Goal: Task Accomplishment & Management: Manage account settings

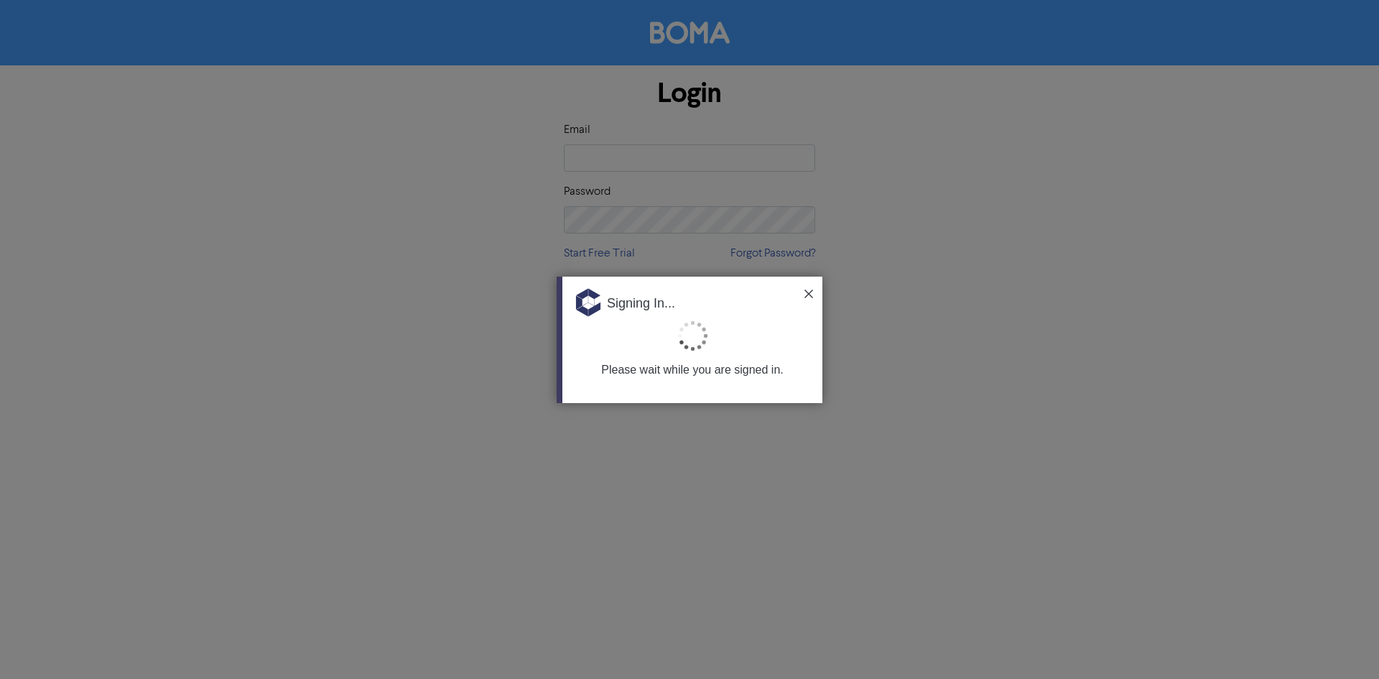
type input "[EMAIL_ADDRESS][DOMAIN_NAME]"
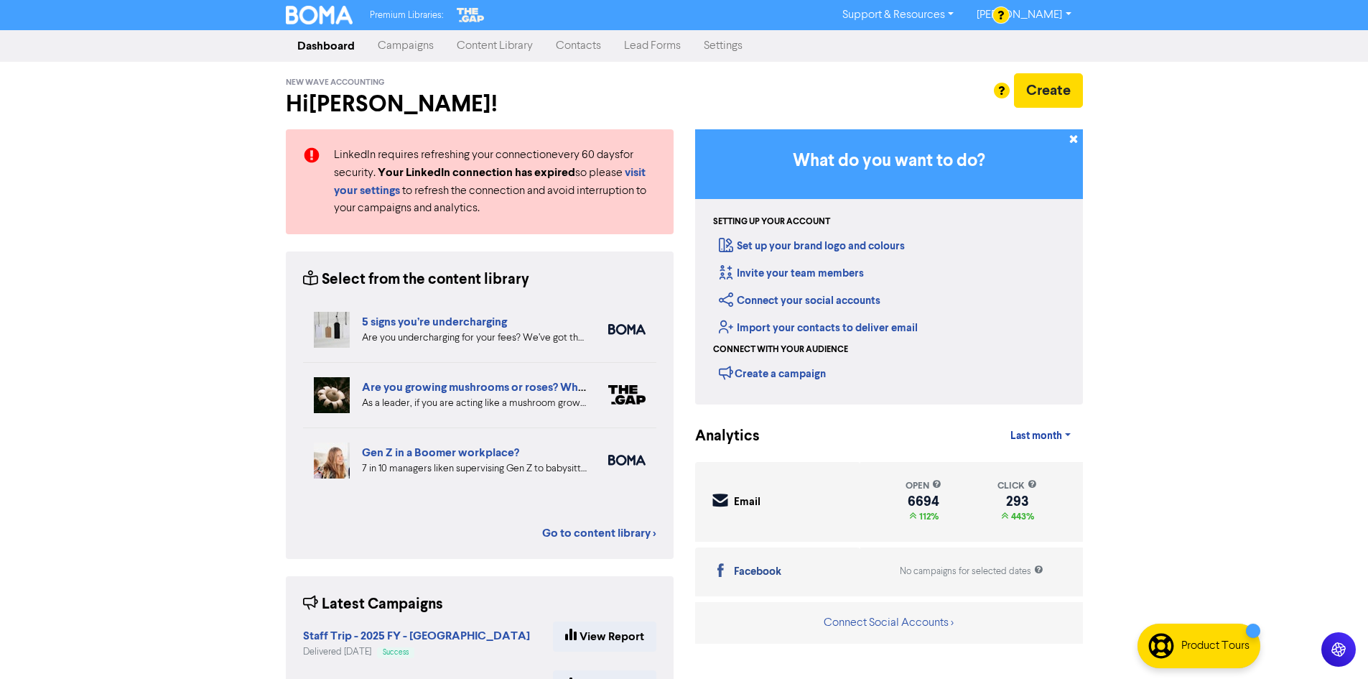
click at [572, 52] on link "Contacts" at bounding box center [578, 46] width 68 height 29
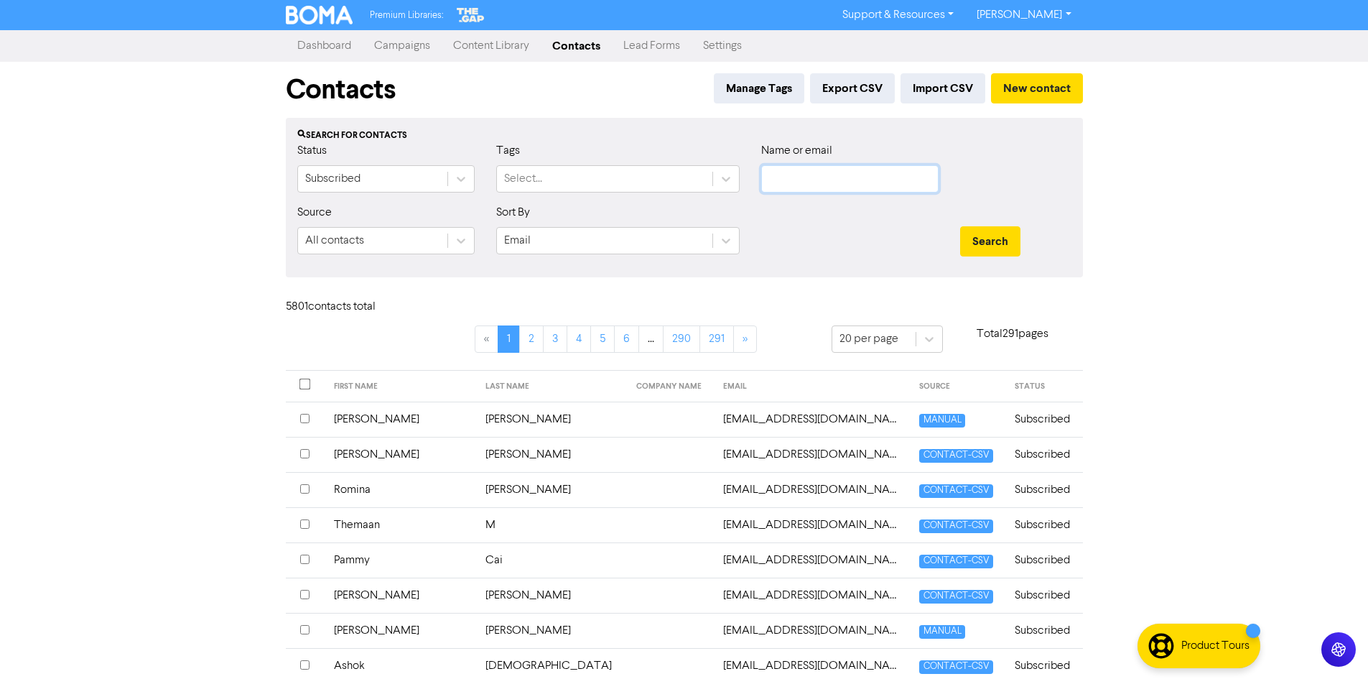
click at [810, 180] on input "text" at bounding box center [849, 178] width 177 height 27
paste input "[PERSON_NAME][EMAIL_ADDRESS][DOMAIN_NAME]"
type input "[PERSON_NAME][EMAIL_ADDRESS][DOMAIN_NAME]"
click at [1005, 238] on button "Search" at bounding box center [990, 241] width 60 height 30
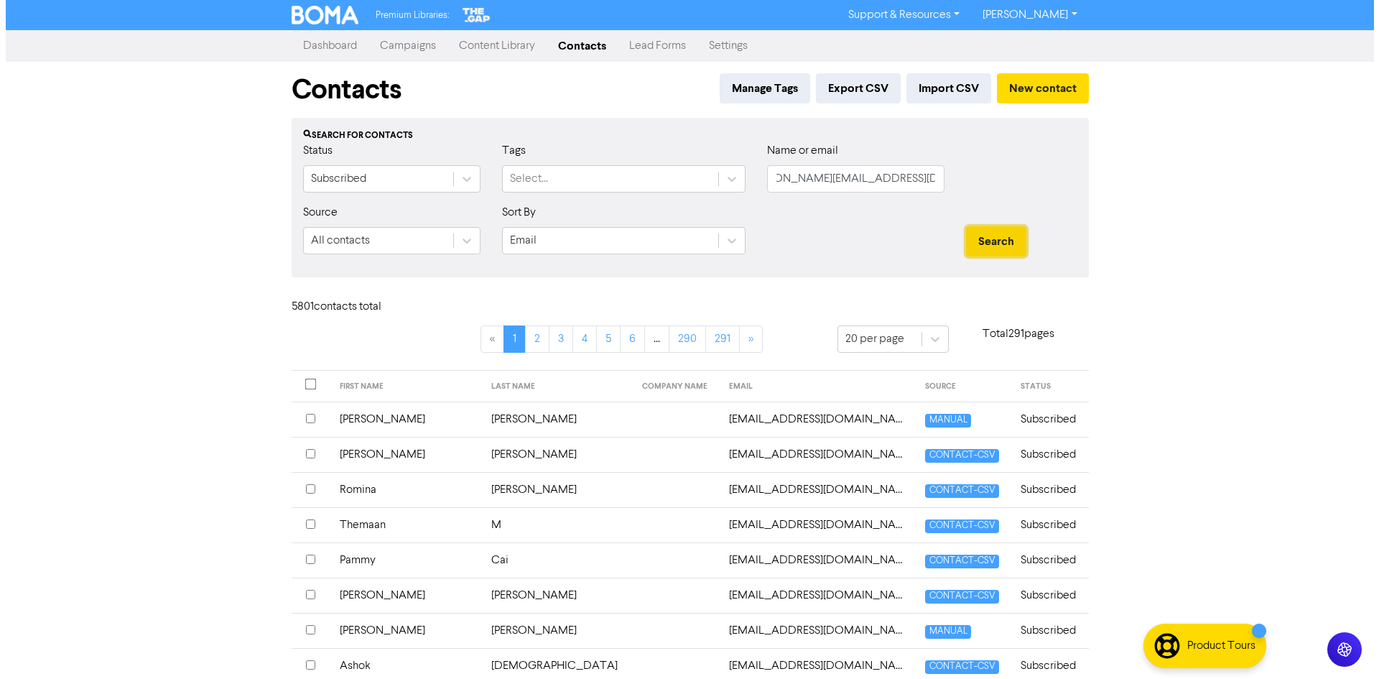
scroll to position [0, 0]
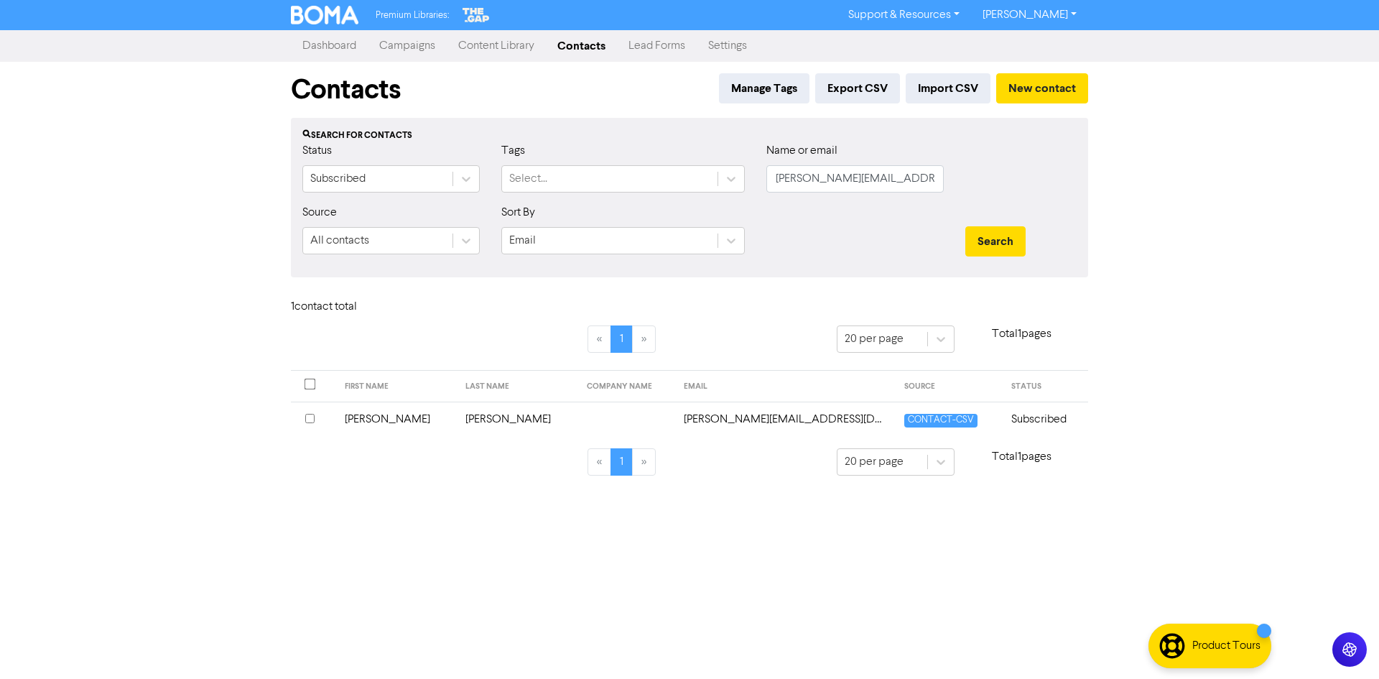
click at [578, 407] on td at bounding box center [627, 419] width 98 height 35
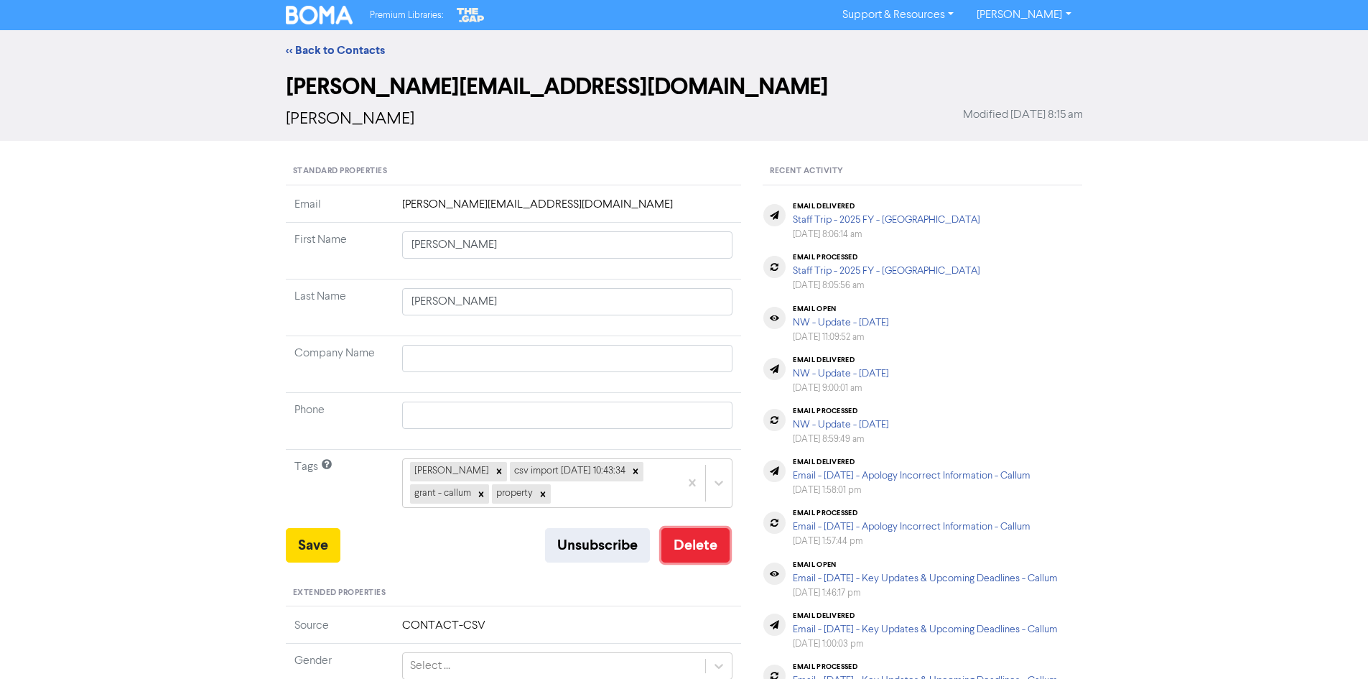
click at [688, 547] on button "Delete" at bounding box center [696, 545] width 68 height 34
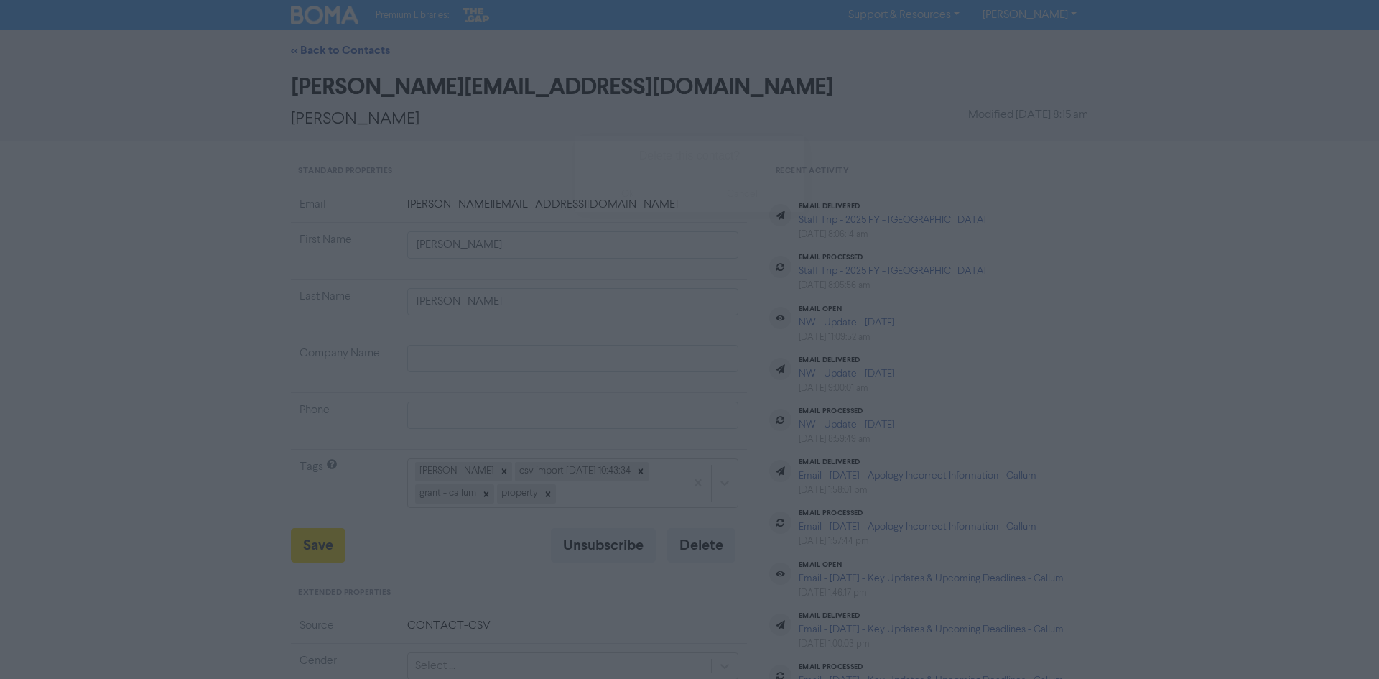
click at [636, 180] on button "ok" at bounding box center [628, 194] width 106 height 36
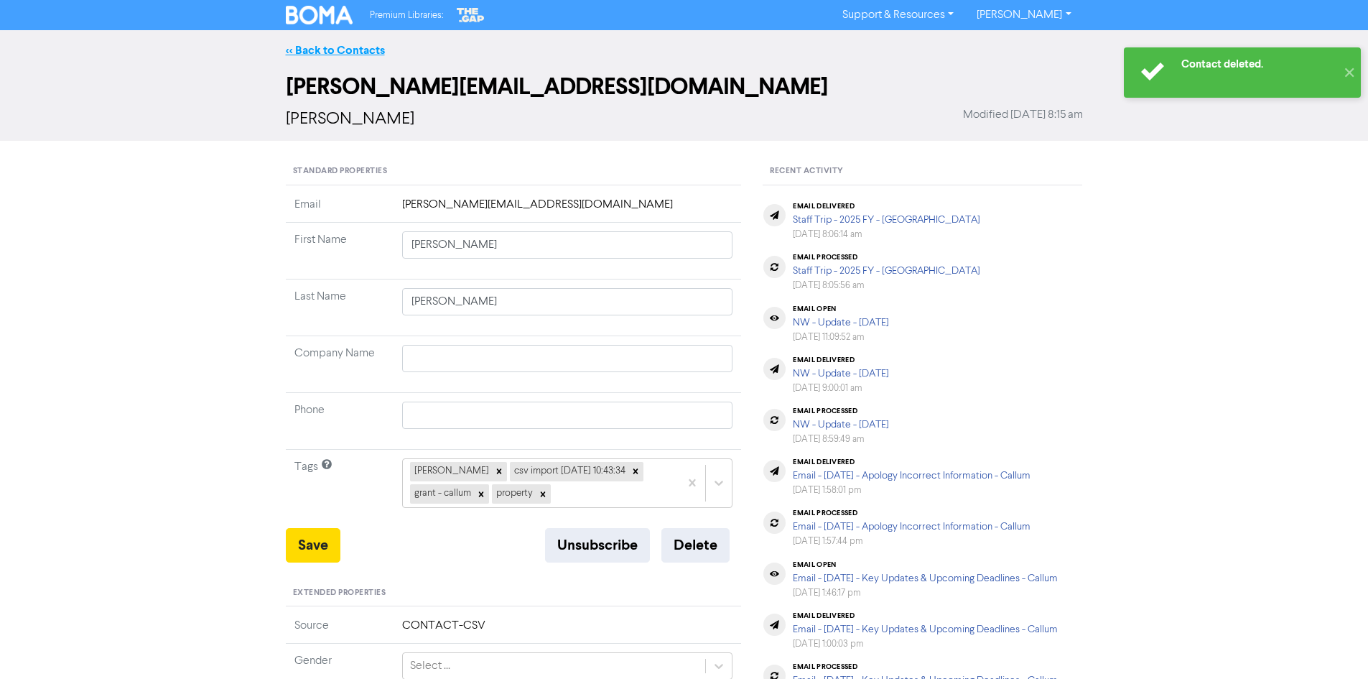
click at [324, 53] on link "<< Back to Contacts" at bounding box center [335, 50] width 99 height 14
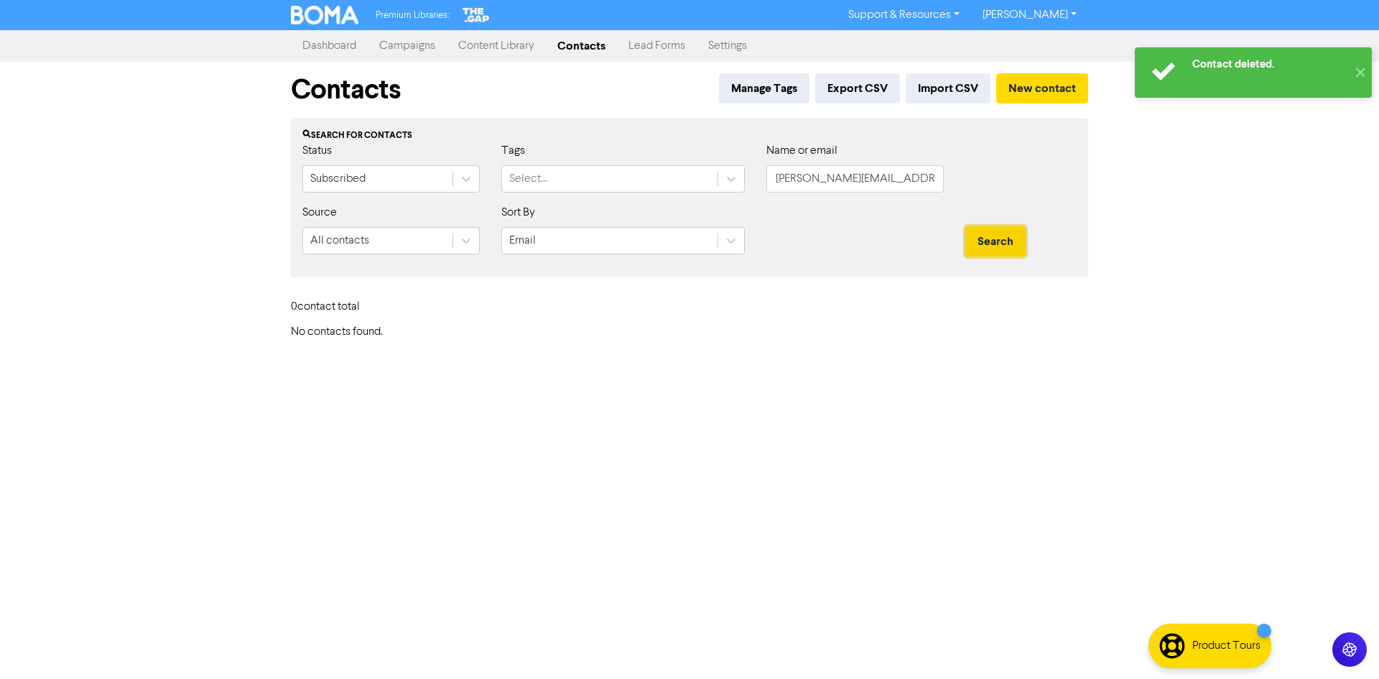
click at [997, 236] on button "Search" at bounding box center [995, 241] width 60 height 30
